Goal: Transaction & Acquisition: Purchase product/service

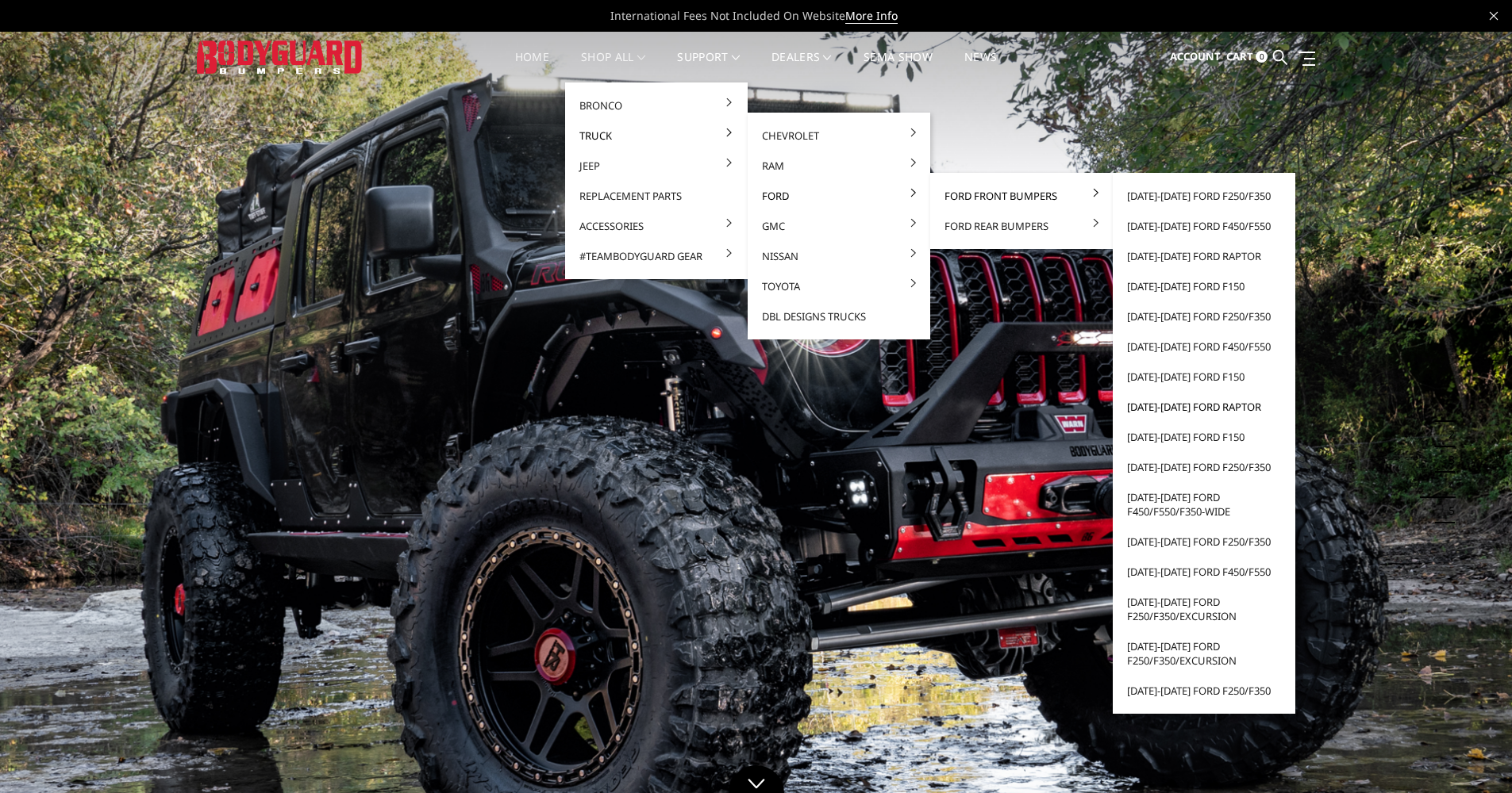
scroll to position [20, 0]
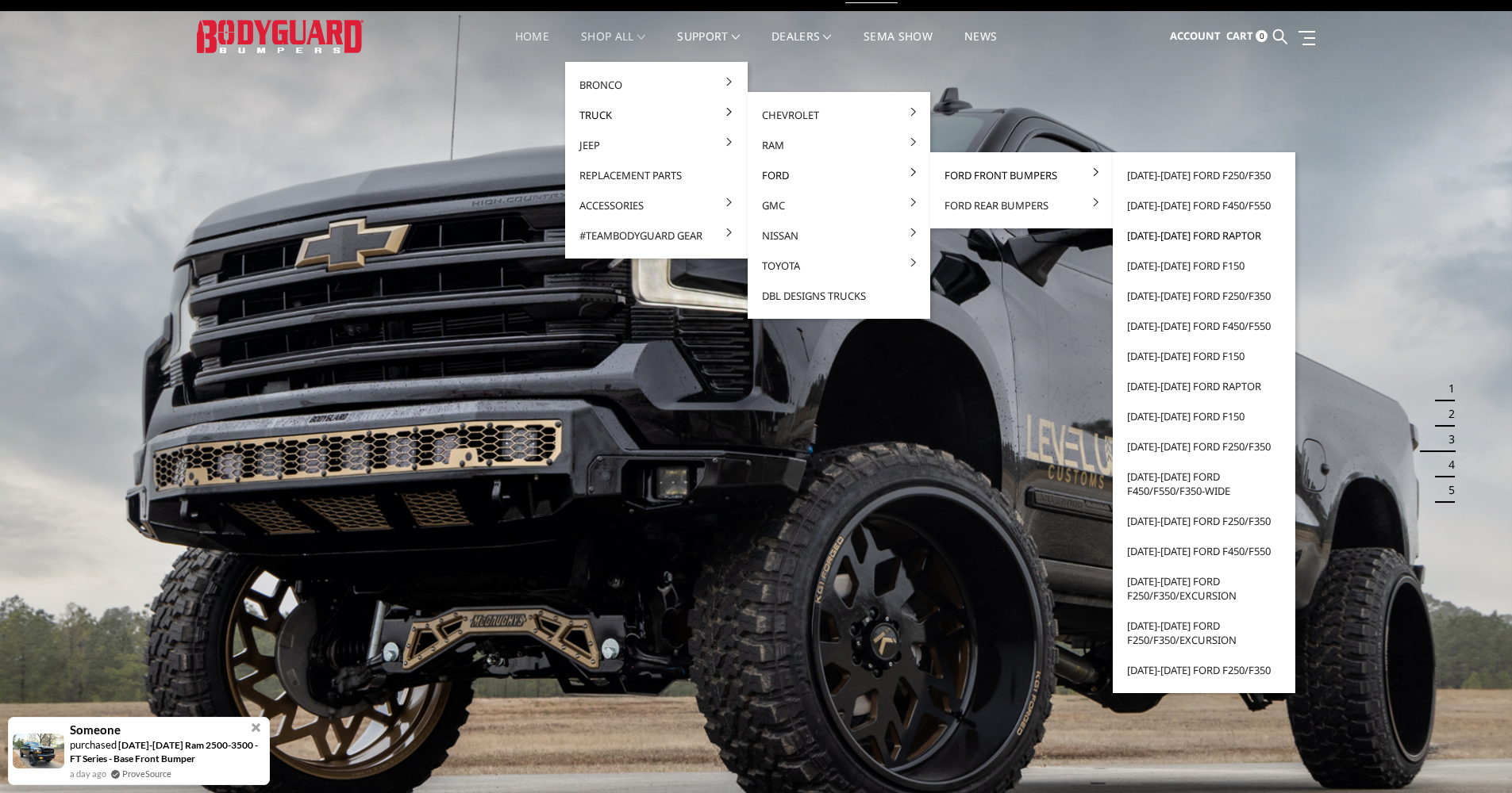
click at [1190, 239] on link "[DATE]-[DATE] Ford Raptor" at bounding box center [1205, 236] width 170 height 30
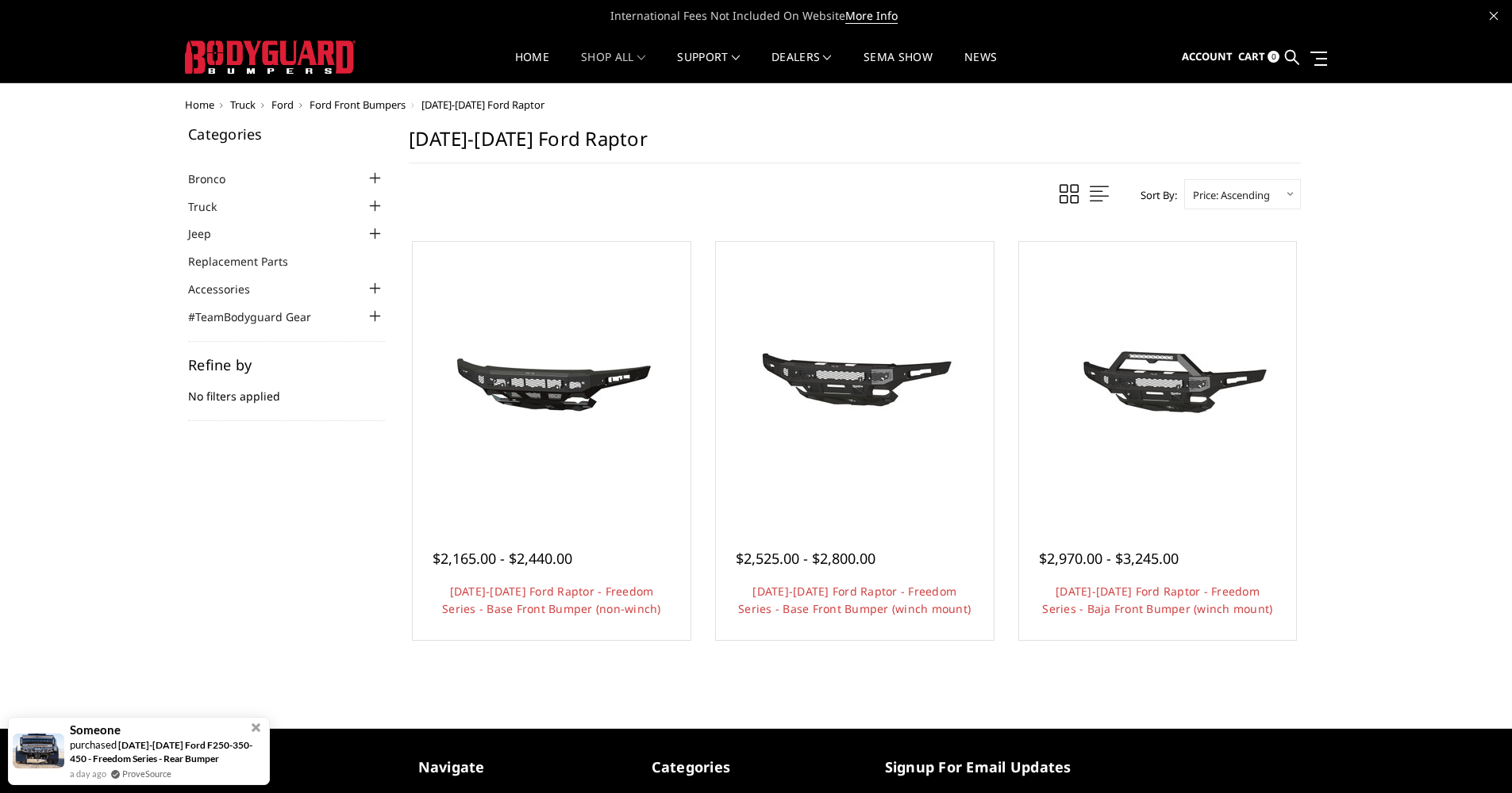
scroll to position [3, 0]
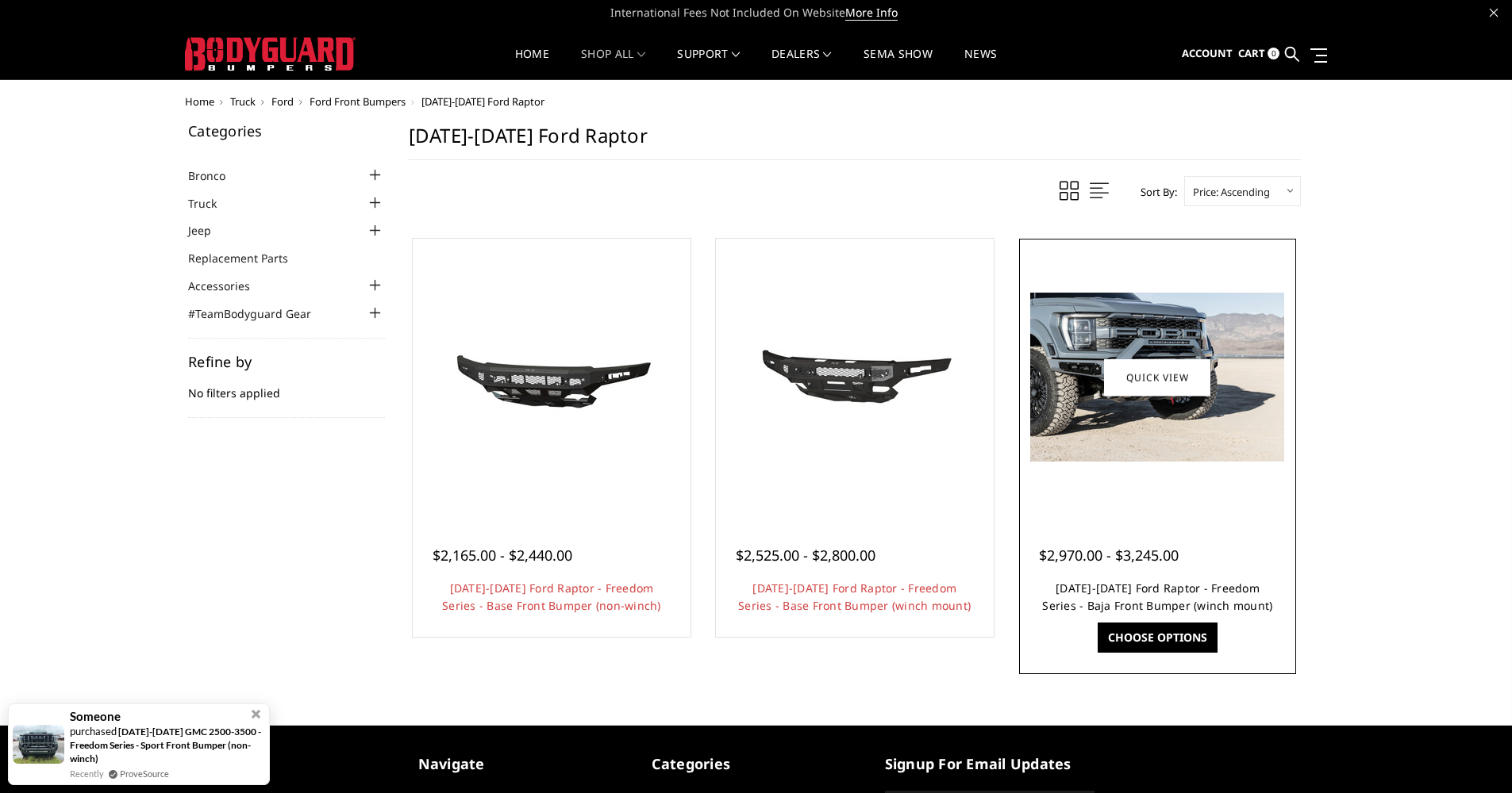
click at [1130, 590] on link "2021-2025 Ford Raptor - Freedom Series - Baja Front Bumper (winch mount)" at bounding box center [1157, 597] width 230 height 33
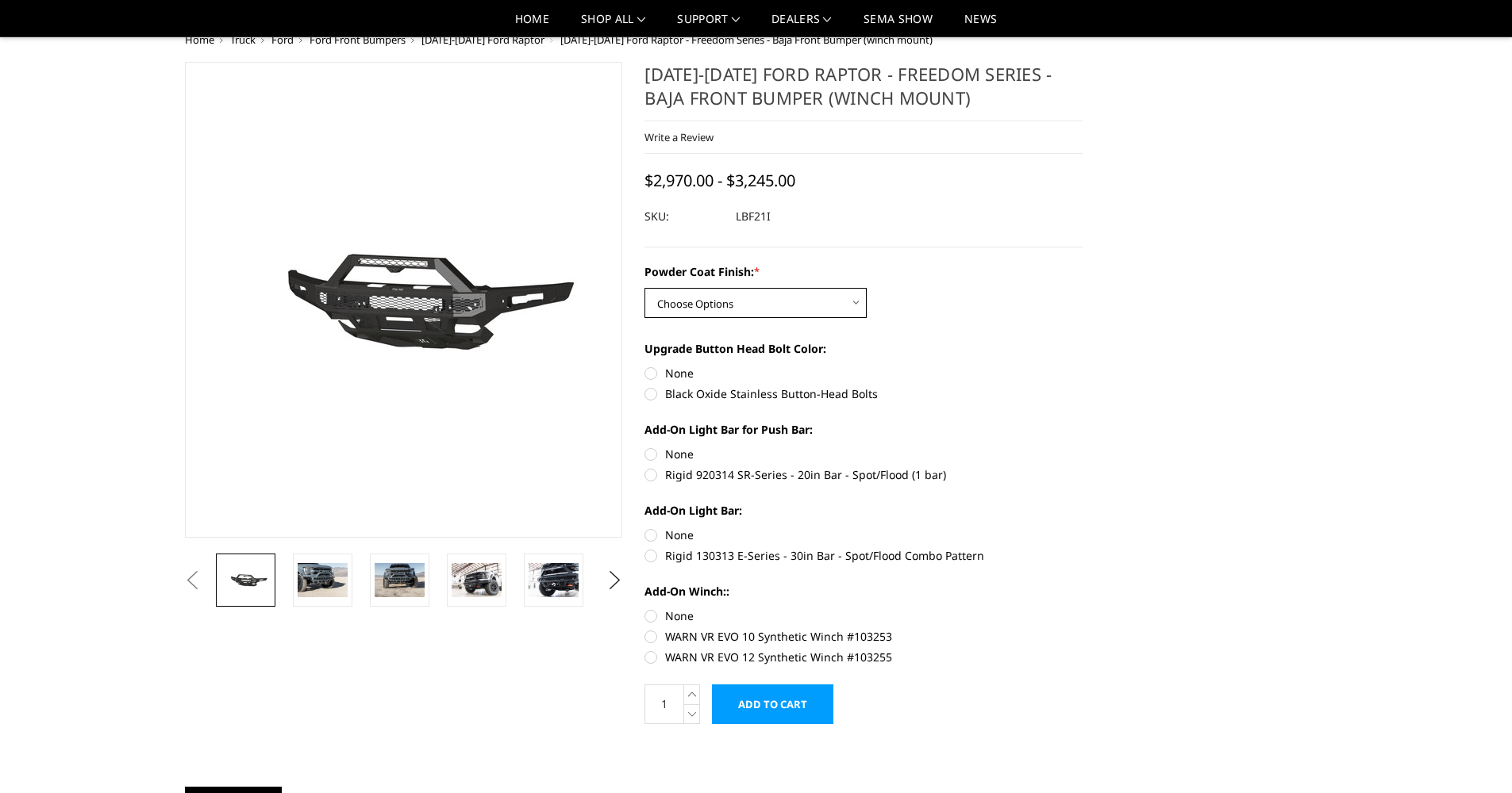
scroll to position [54, 0]
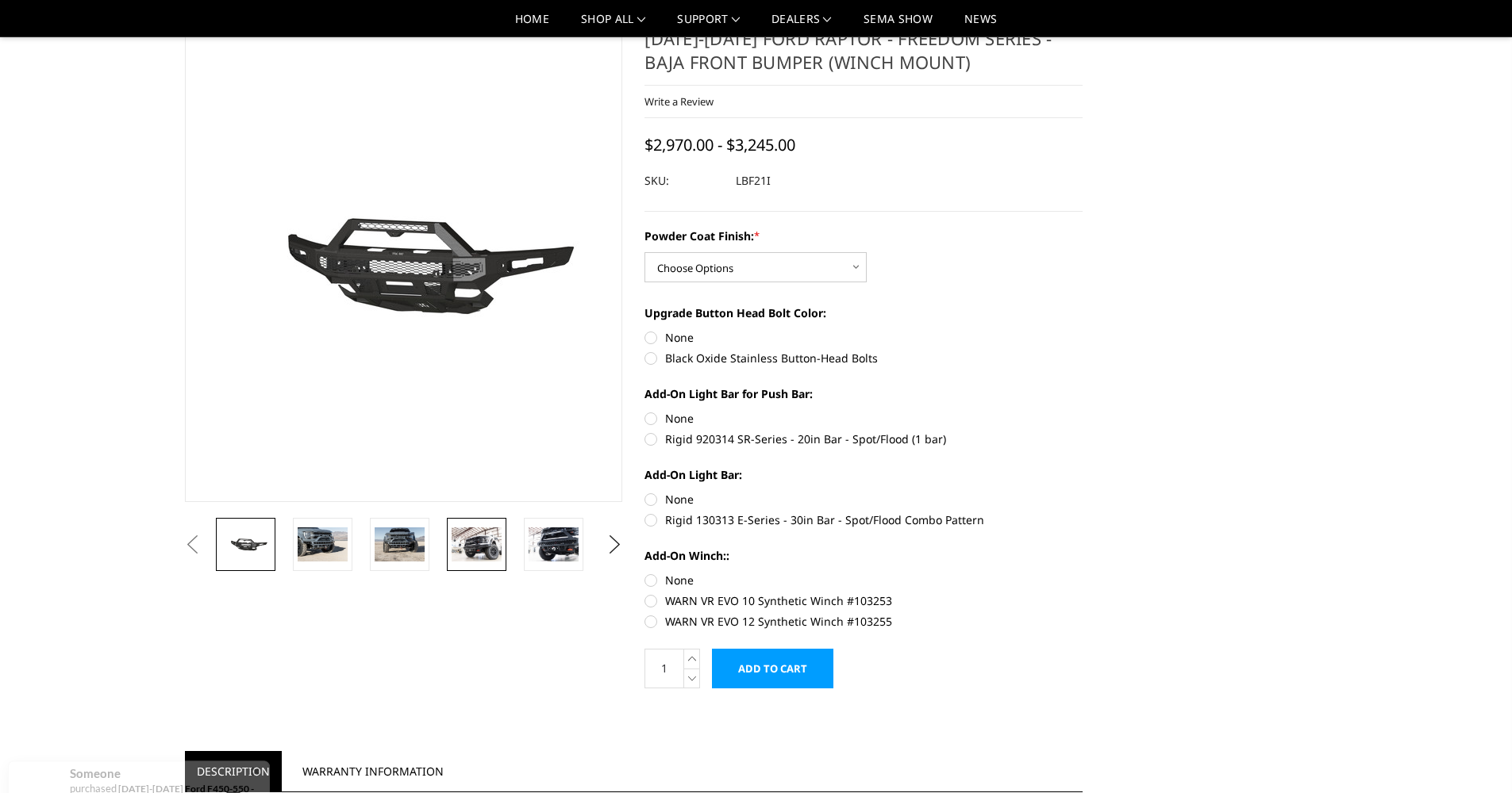
click at [472, 543] on img at bounding box center [476, 545] width 50 height 34
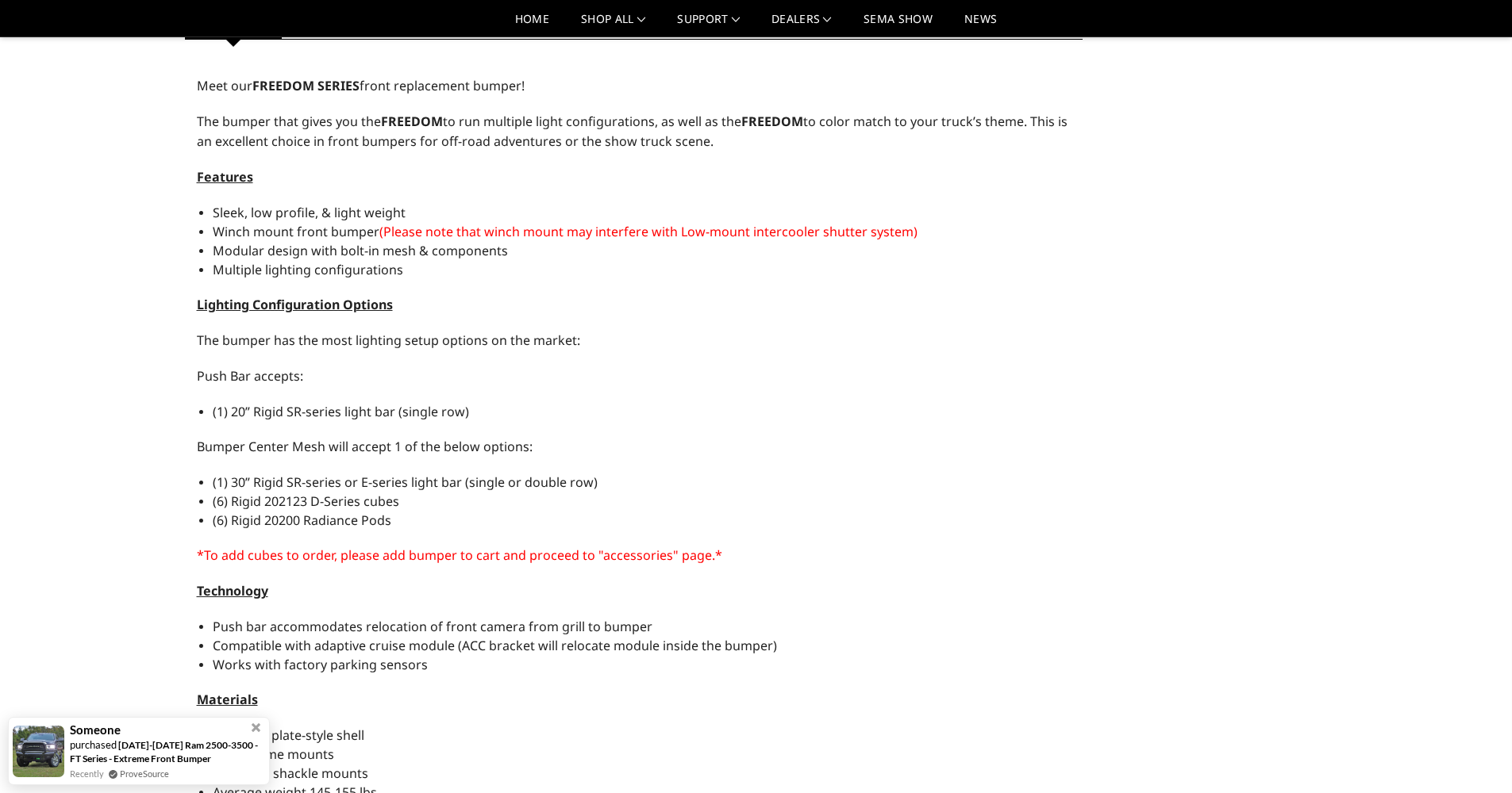
scroll to position [812, 0]
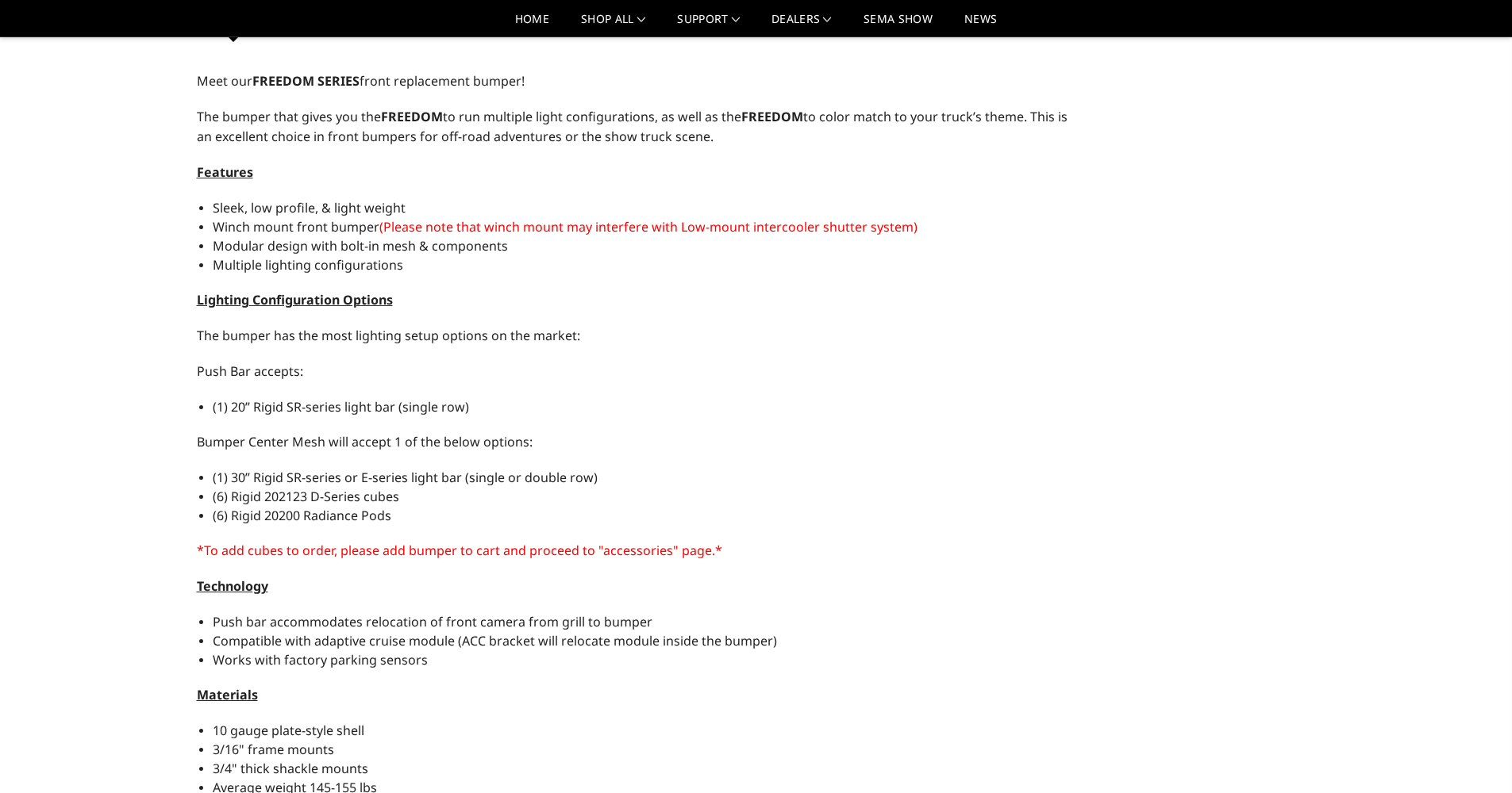
click at [128, 95] on div "Home Truck Ford Ford Front Bumpers 2021-2025 Ford Raptor 2021-2025 Ford Raptor …" at bounding box center [756, 221] width 1512 height 1960
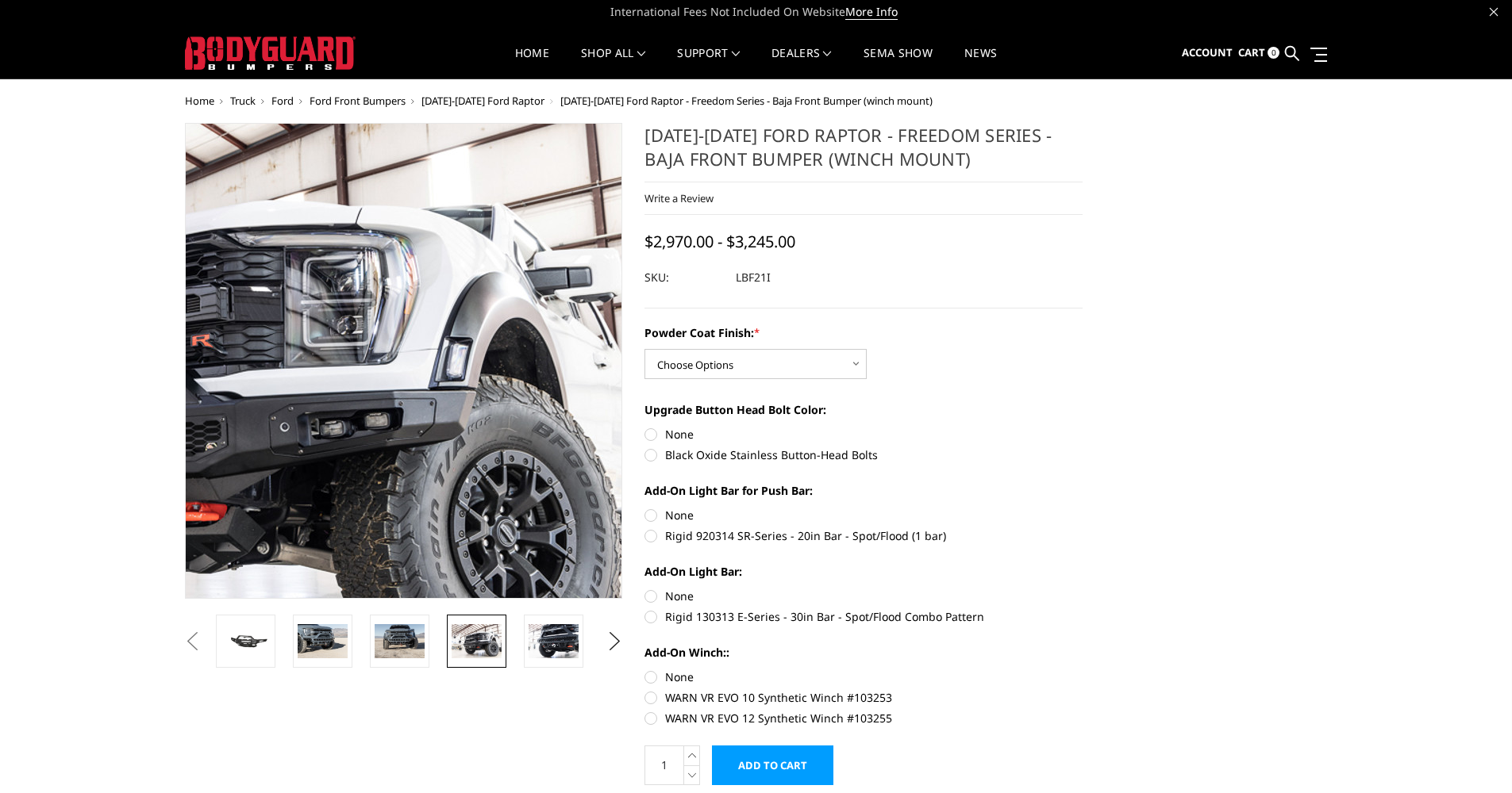
scroll to position [0, 0]
